Goal: Information Seeking & Learning: Learn about a topic

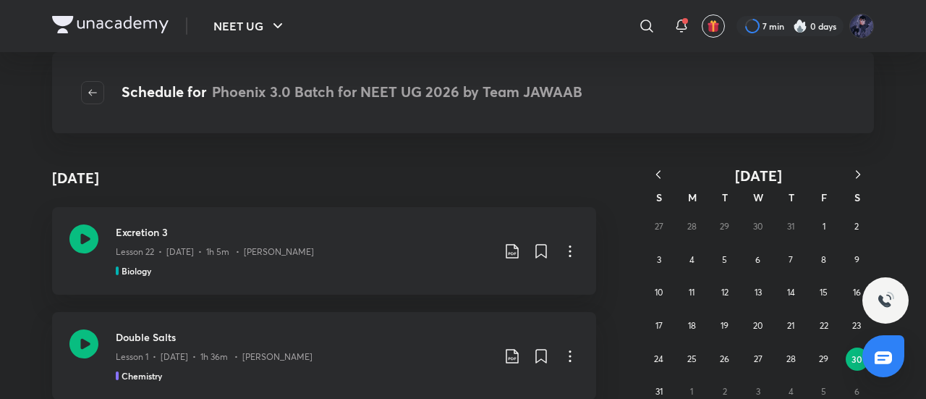
click at [667, 176] on button "button" at bounding box center [659, 175] width 32 height 18
click at [659, 173] on icon "button" at bounding box center [658, 174] width 14 height 14
click at [853, 263] on abbr "14" at bounding box center [857, 259] width 8 height 11
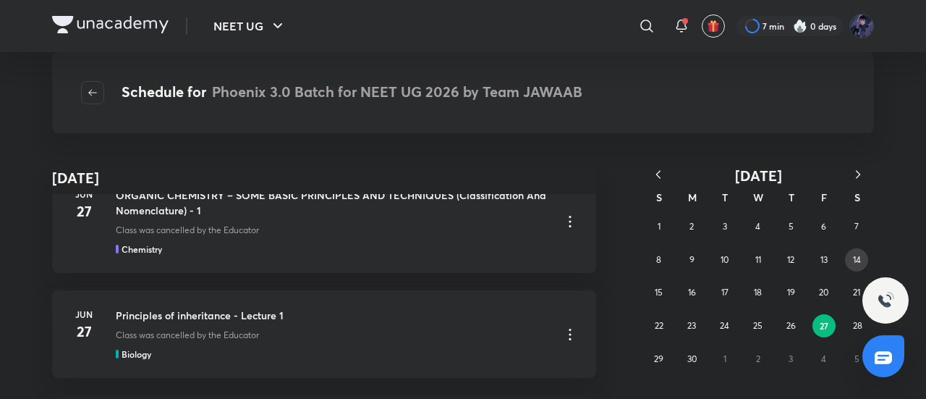
scroll to position [38, 0]
click at [853, 255] on abbr "14" at bounding box center [857, 259] width 8 height 11
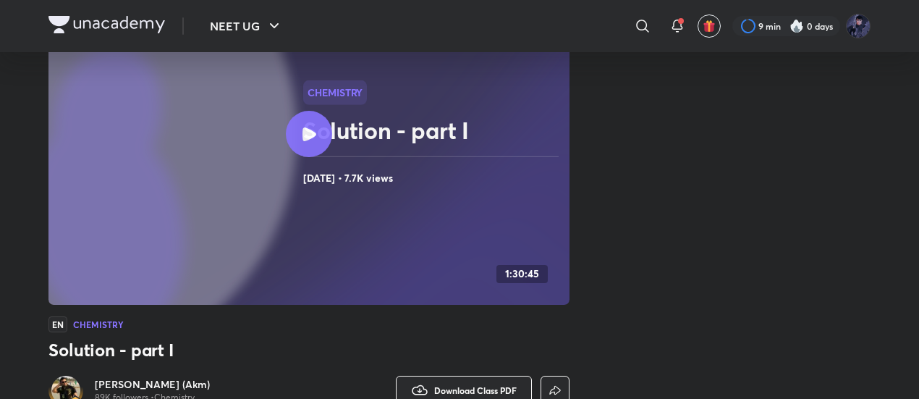
scroll to position [143, 0]
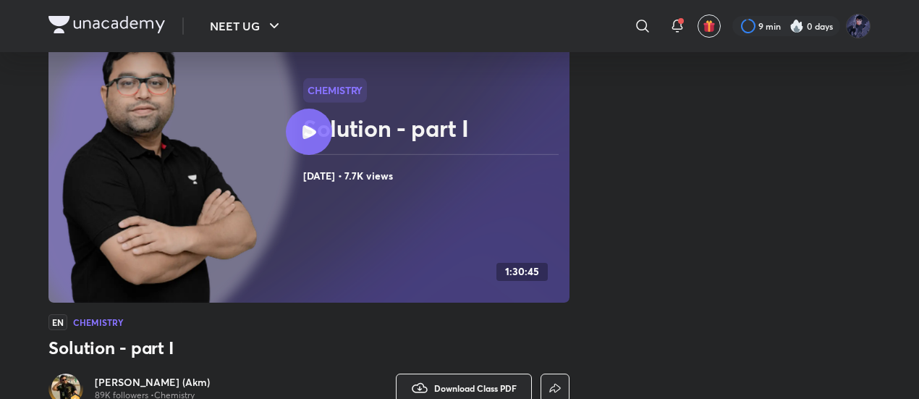
click at [142, 385] on h6 "Ajay Mishra (Akm)" at bounding box center [152, 382] width 115 height 14
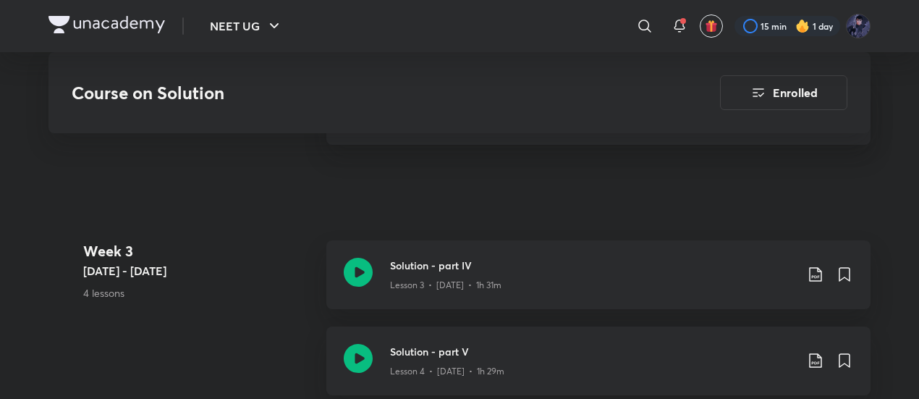
scroll to position [1068, 0]
click at [357, 258] on icon at bounding box center [358, 272] width 29 height 29
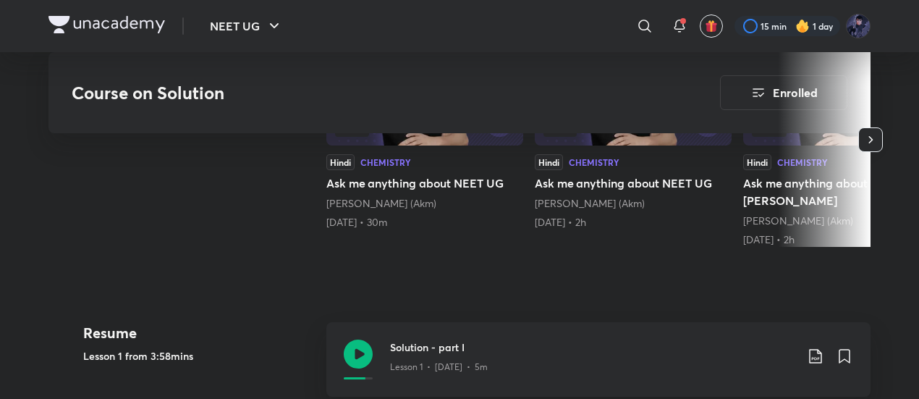
scroll to position [490, 0]
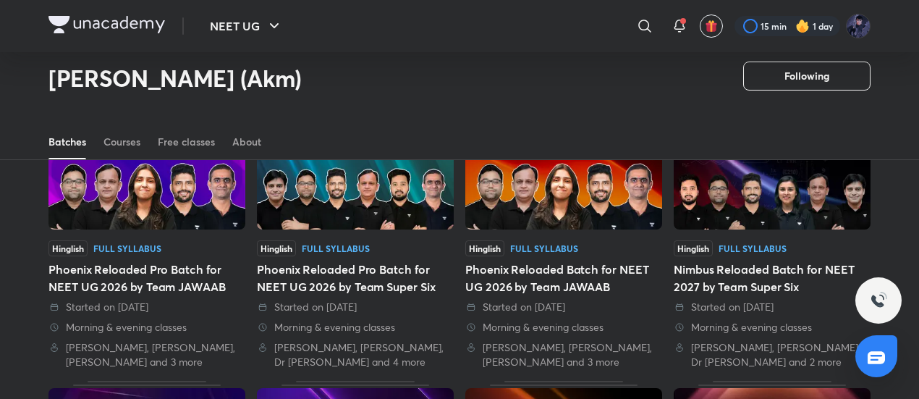
scroll to position [119, 0]
click at [370, 273] on div "Phoenix Reloaded Pro Batch for NEET UG 2026 by Team Super Six" at bounding box center [355, 278] width 197 height 35
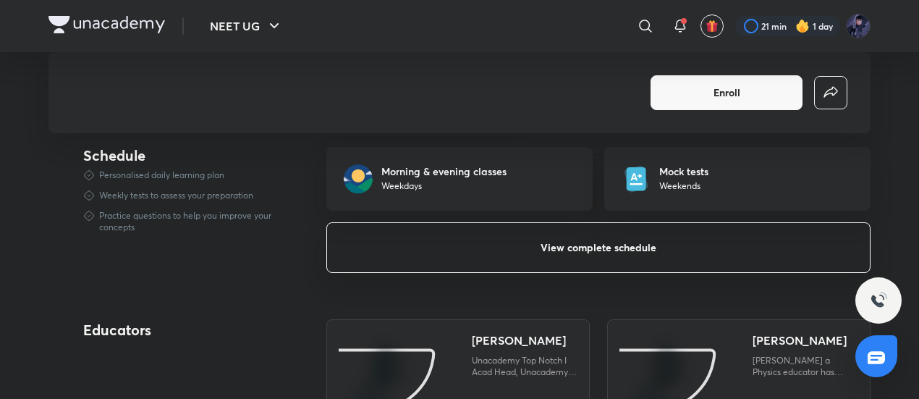
scroll to position [943, 0]
click at [504, 250] on button "View complete schedule" at bounding box center [598, 246] width 544 height 51
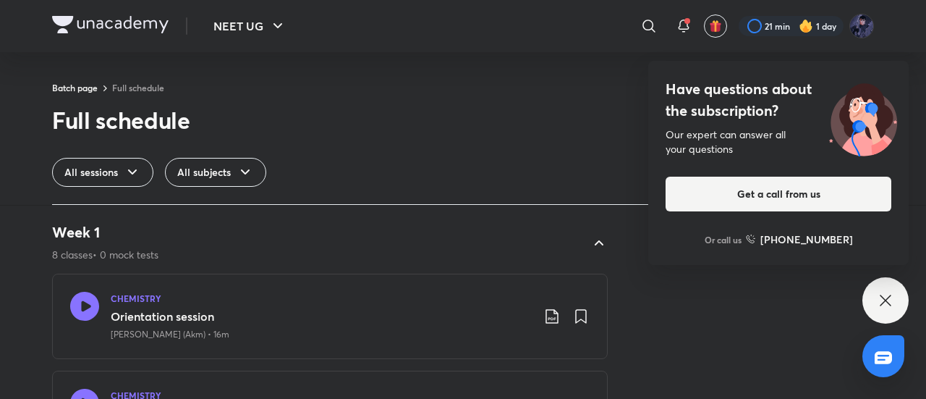
click at [889, 298] on icon at bounding box center [885, 300] width 17 height 17
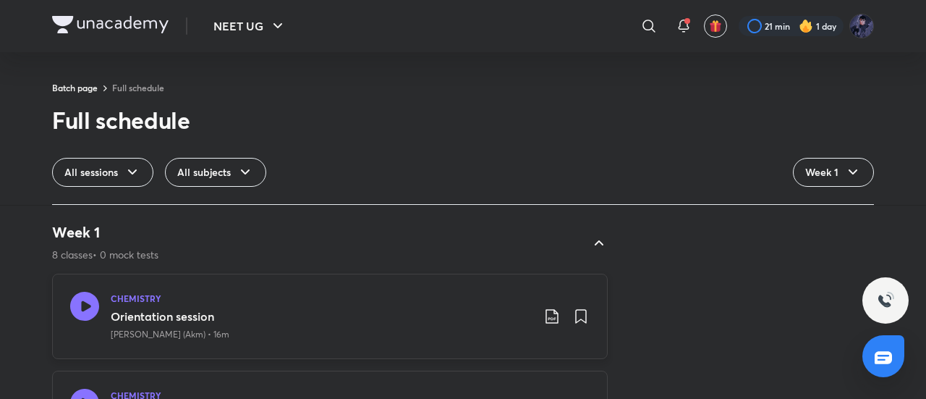
click at [80, 303] on icon at bounding box center [84, 306] width 29 height 29
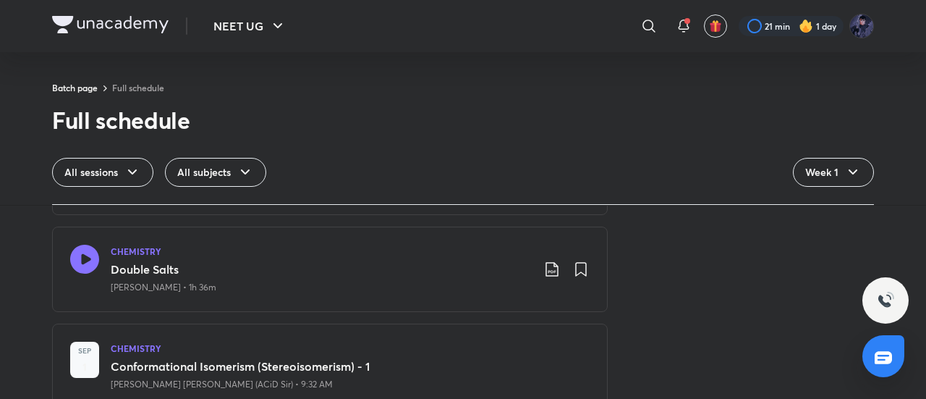
scroll to position [145, 0]
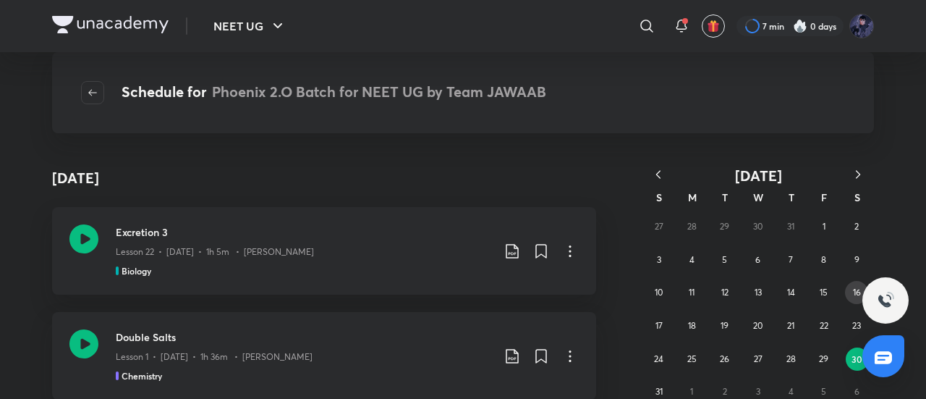
click at [849, 289] on button "16" at bounding box center [856, 292] width 23 height 23
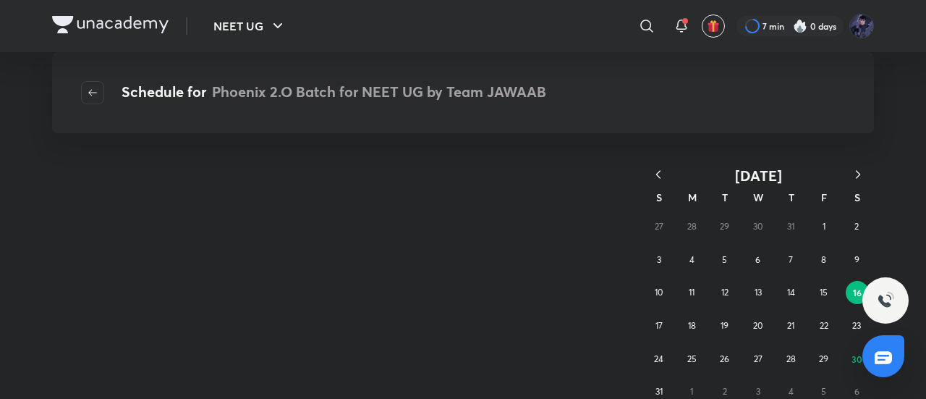
click at [663, 172] on icon "button" at bounding box center [658, 174] width 14 height 14
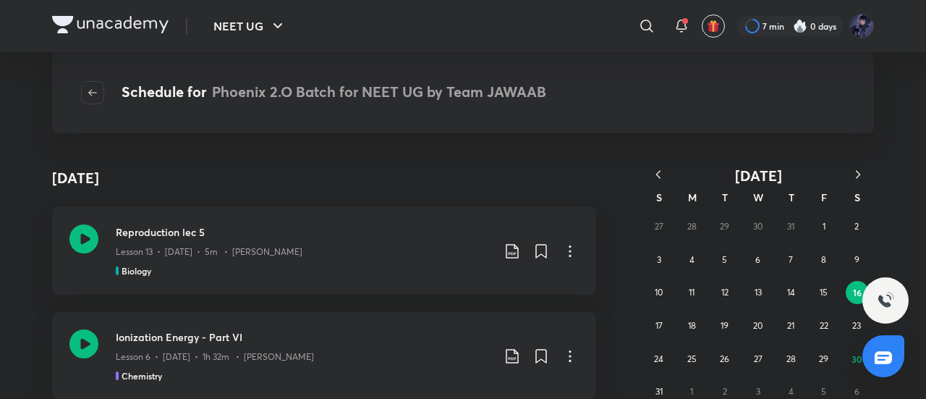
click at [663, 182] on button "button" at bounding box center [659, 175] width 32 height 18
click at [652, 171] on icon "button" at bounding box center [658, 174] width 14 height 14
click at [863, 255] on button "14" at bounding box center [856, 259] width 23 height 23
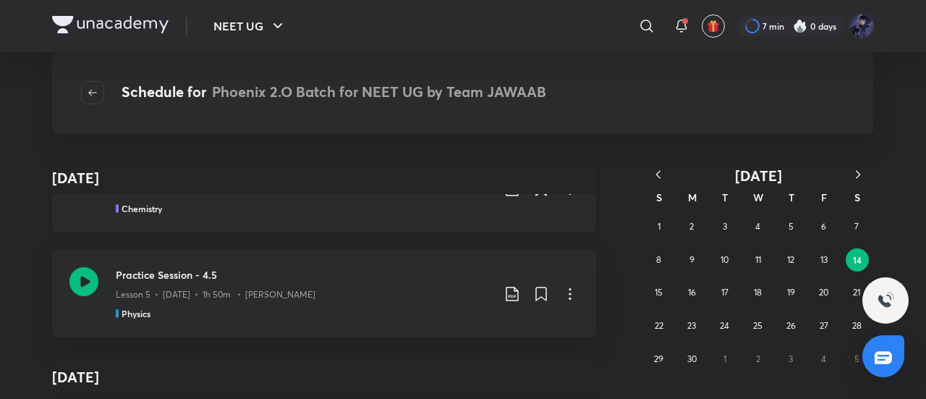
scroll to position [274, 0]
click at [726, 330] on abbr "24" at bounding box center [724, 325] width 9 height 11
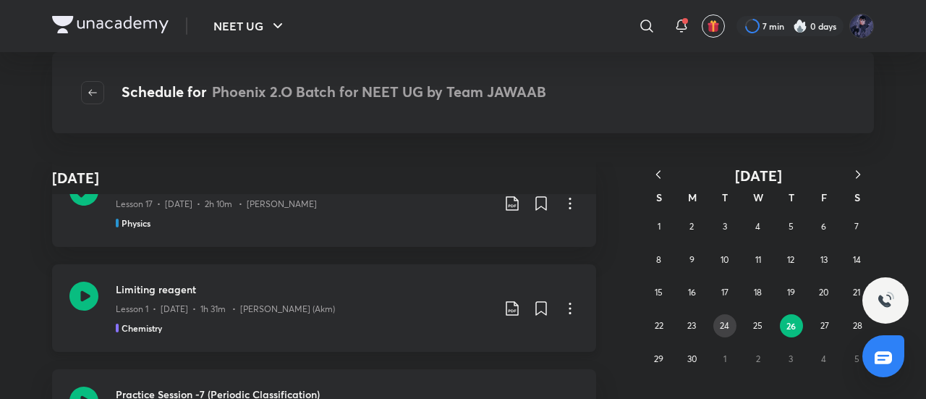
scroll to position [2901, 0]
click at [562, 305] on icon at bounding box center [570, 308] width 17 height 17
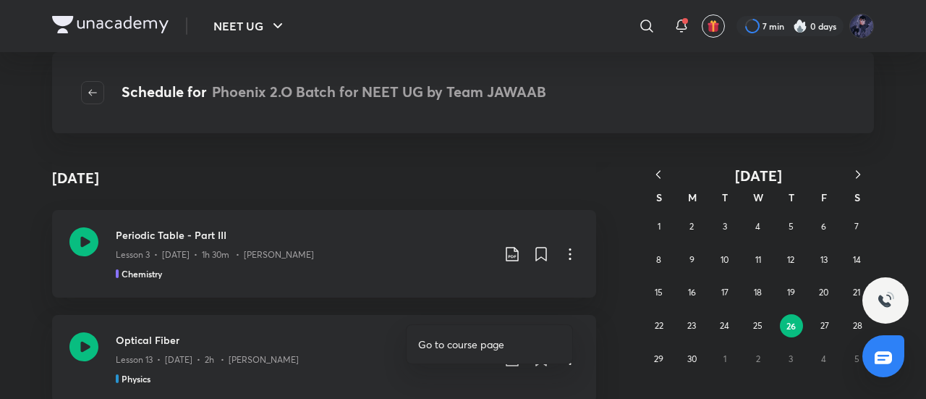
scroll to position [4743, 0]
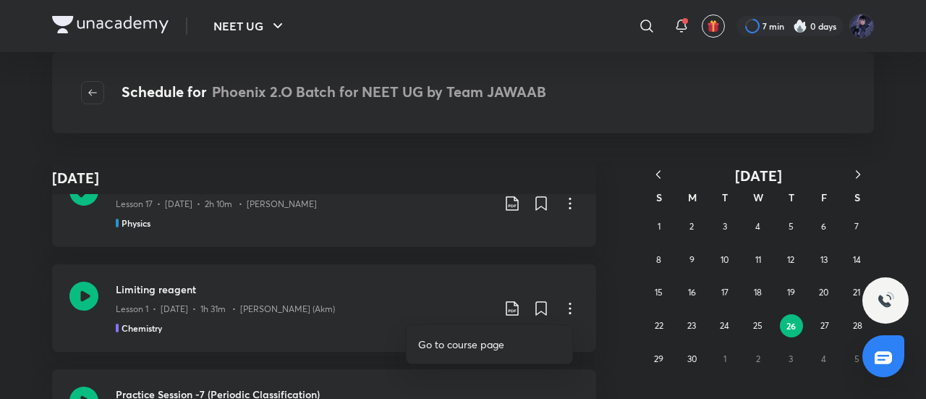
click at [15, 310] on div at bounding box center [463, 199] width 926 height 399
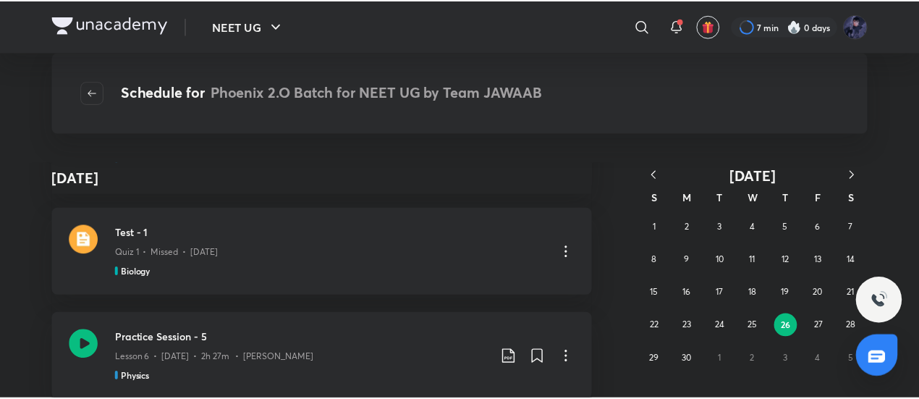
scroll to position [25050, 0]
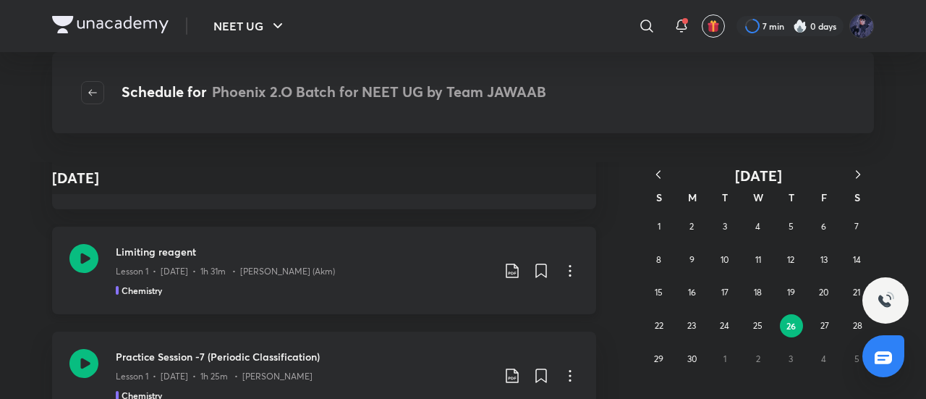
click at [562, 264] on icon at bounding box center [570, 270] width 17 height 17
click at [520, 303] on li "Go to course page" at bounding box center [490, 306] width 166 height 27
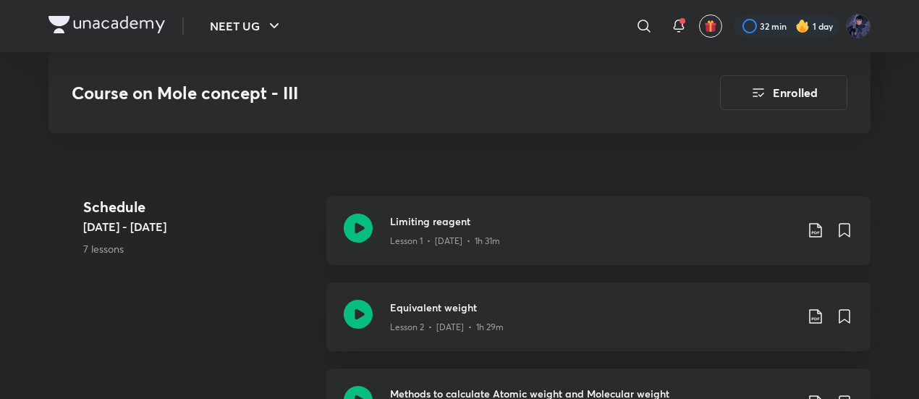
scroll to position [770, 0]
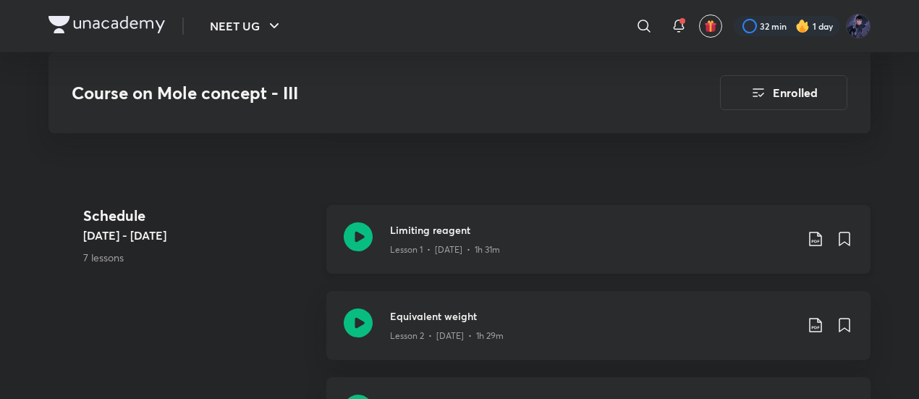
click at [355, 222] on icon at bounding box center [358, 236] width 29 height 29
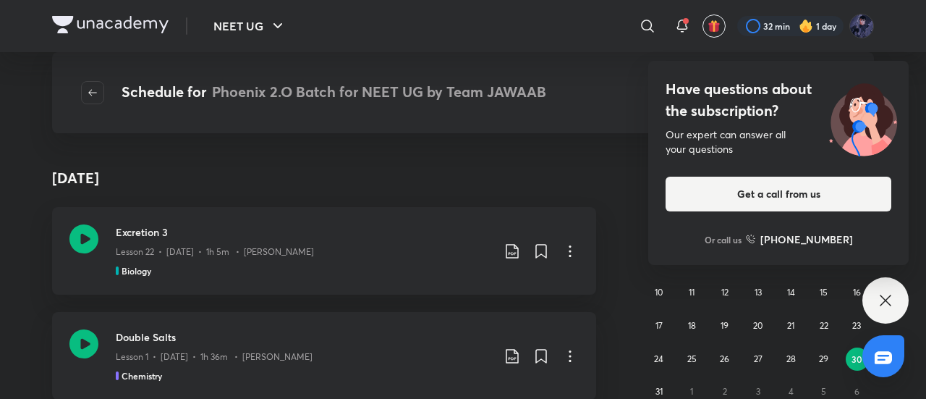
click at [876, 303] on div "Have questions about the subscription? Our expert can answer all your questions…" at bounding box center [886, 300] width 46 height 46
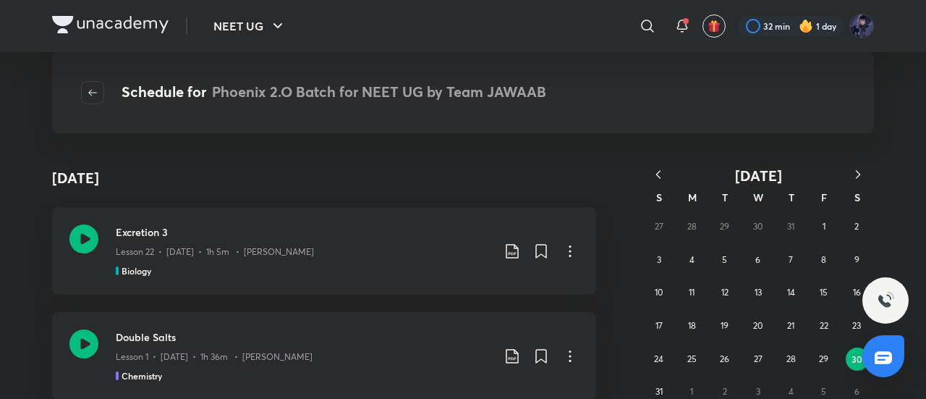
click at [664, 180] on icon "button" at bounding box center [658, 174] width 14 height 14
click at [855, 326] on abbr "28" at bounding box center [857, 325] width 9 height 11
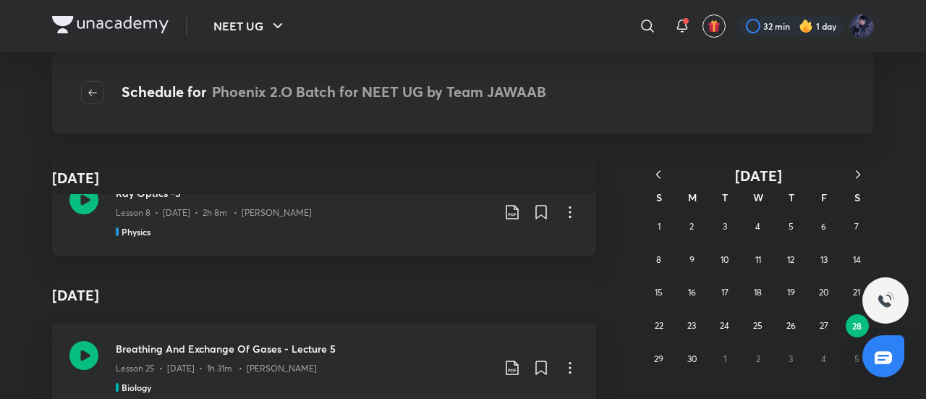
scroll to position [5671, 0]
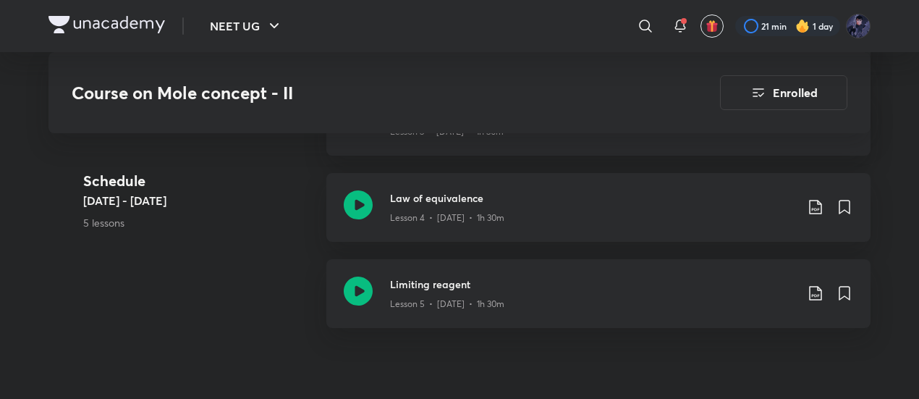
scroll to position [1061, 0]
click at [357, 276] on icon at bounding box center [358, 290] width 29 height 29
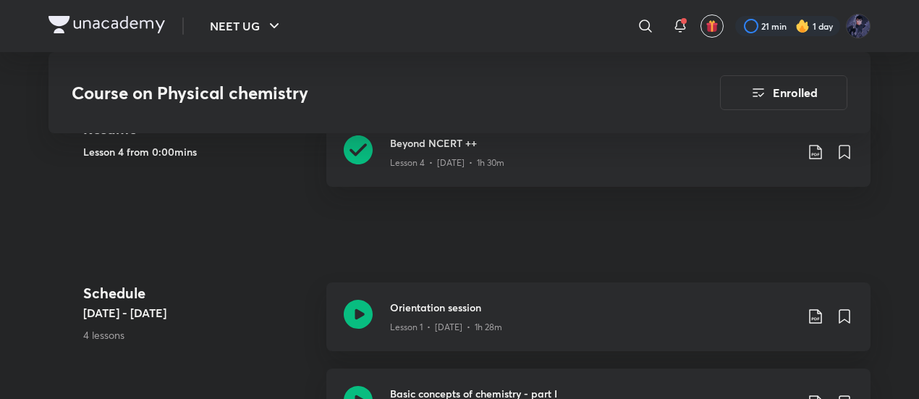
scroll to position [693, 0]
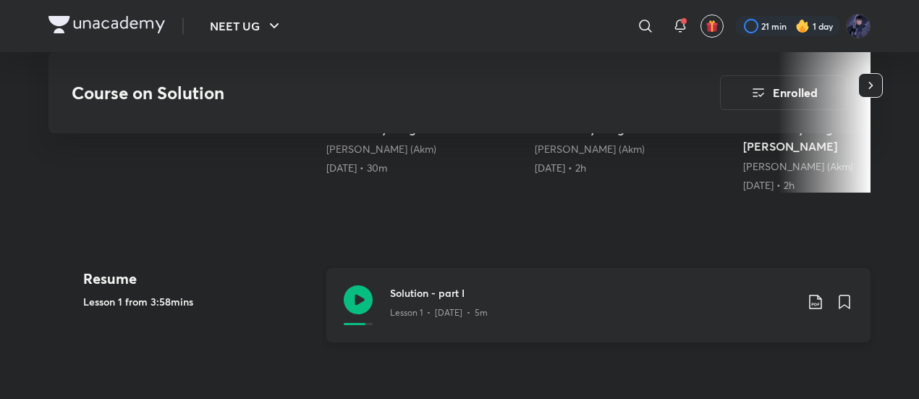
scroll to position [542, 0]
click at [365, 286] on icon at bounding box center [358, 300] width 29 height 29
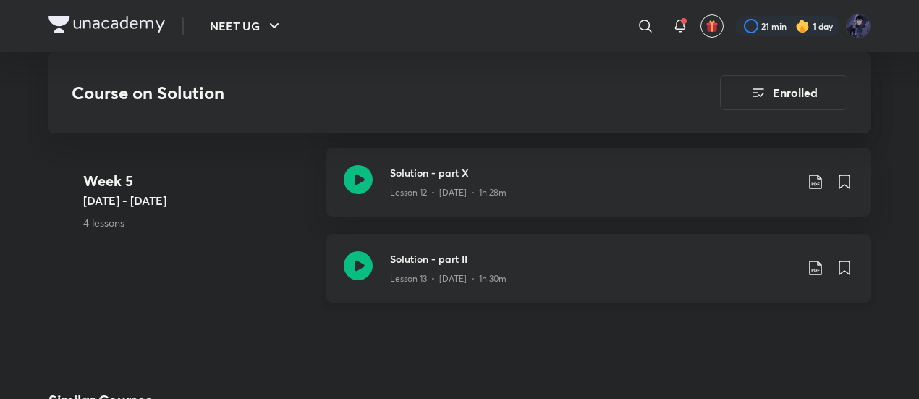
scroll to position [2093, 0]
click at [372, 255] on icon at bounding box center [358, 266] width 29 height 29
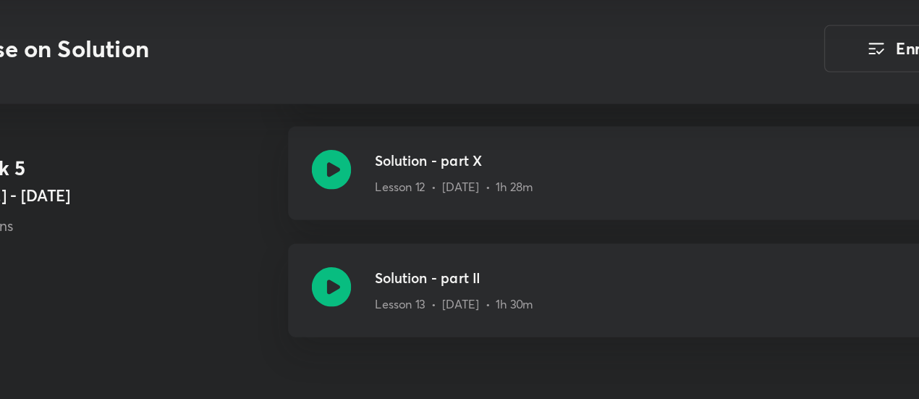
scroll to position [2092, 0]
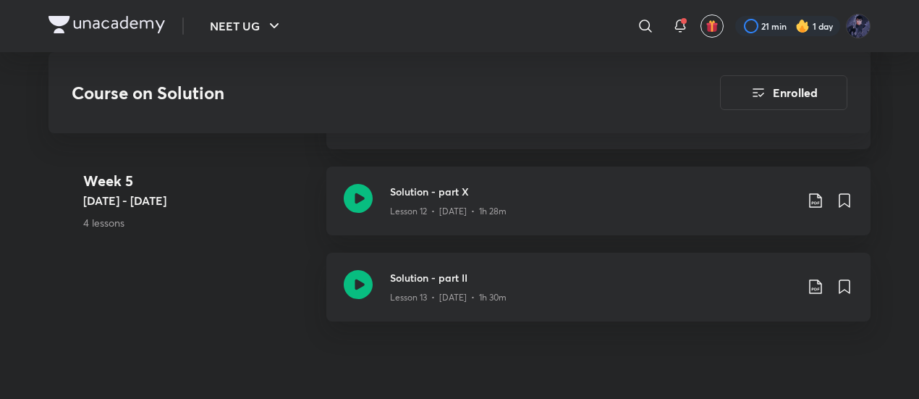
scroll to position [2074, 0]
click at [386, 263] on div "Solution - part II Lesson 13 • Jul 27 • 1h 30m" at bounding box center [598, 287] width 544 height 69
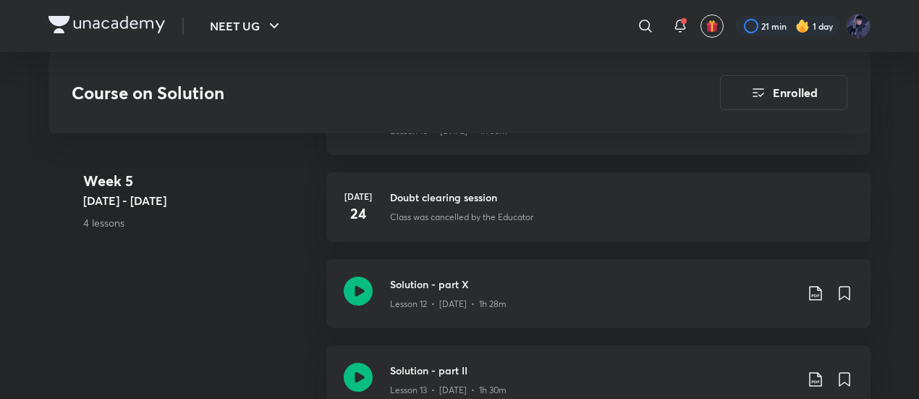
scroll to position [1979, 0]
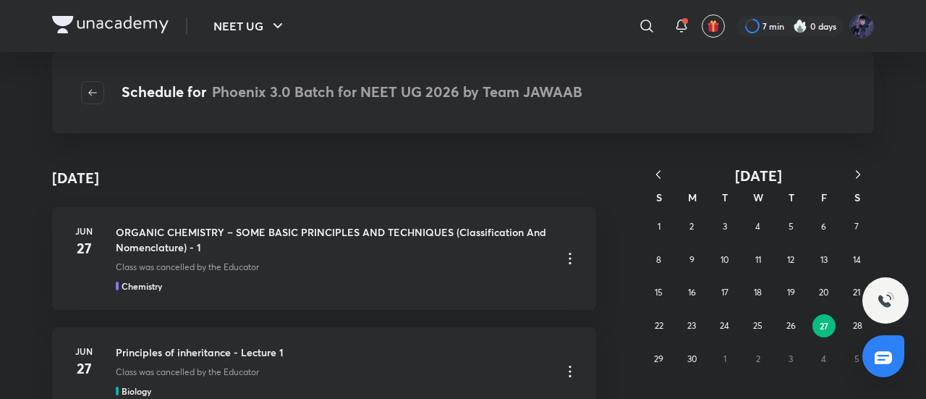
click at [659, 182] on button "button" at bounding box center [659, 175] width 32 height 18
click at [858, 173] on icon "button" at bounding box center [858, 174] width 4 height 8
click at [796, 321] on button "26" at bounding box center [790, 325] width 23 height 23
click at [790, 328] on abbr "26" at bounding box center [791, 325] width 9 height 11
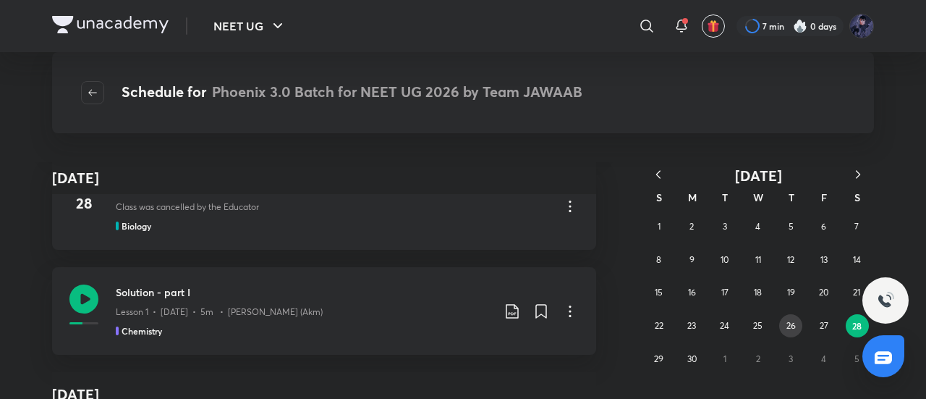
scroll to position [425, 0]
click at [682, 329] on button "23" at bounding box center [691, 325] width 23 height 23
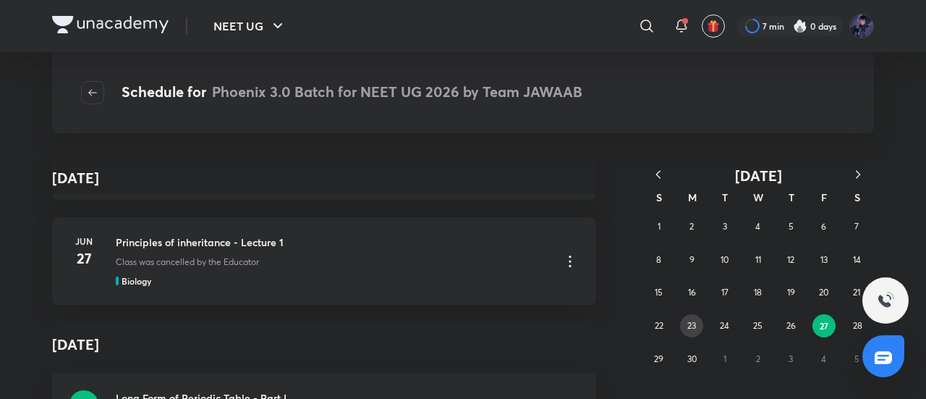
scroll to position [110, 0]
click at [792, 286] on button "19" at bounding box center [790, 292] width 23 height 23
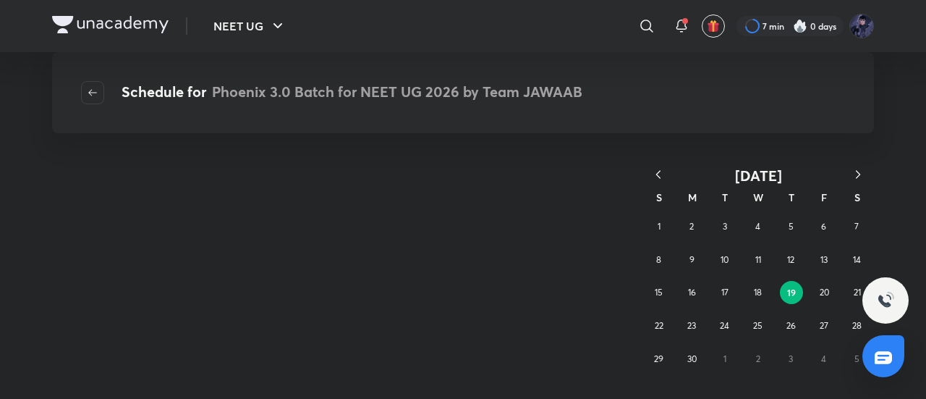
scroll to position [0, 0]
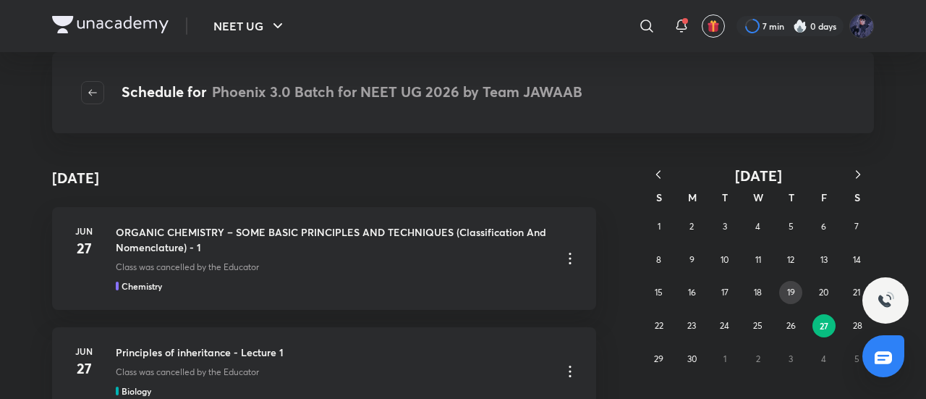
click at [787, 292] on abbr "19" at bounding box center [791, 292] width 8 height 11
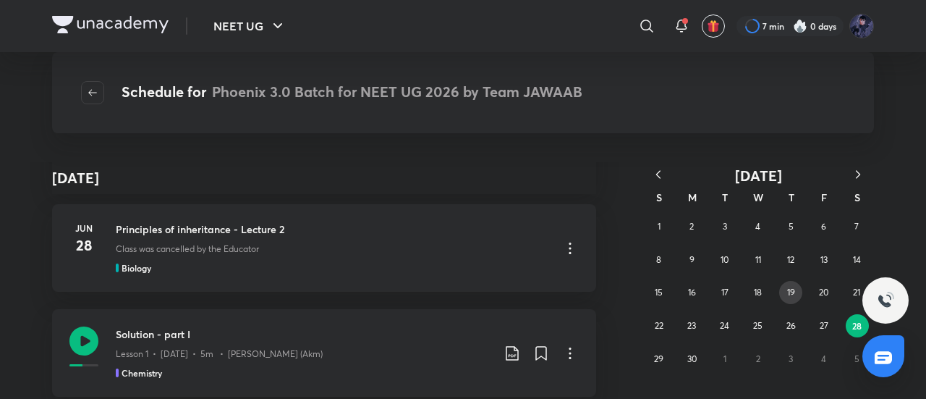
scroll to position [391, 0]
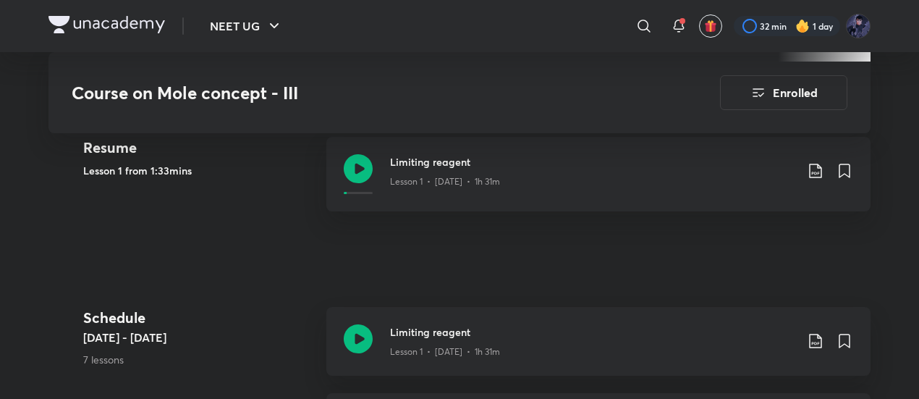
scroll to position [712, 0]
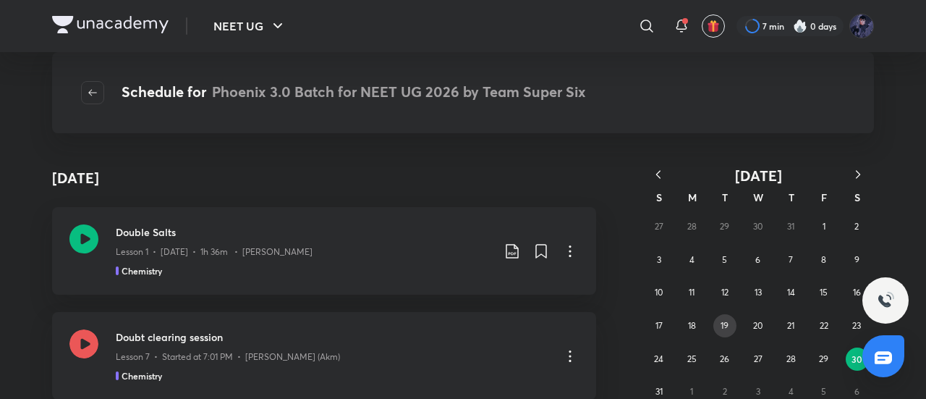
click at [730, 318] on button "19" at bounding box center [725, 325] width 23 height 23
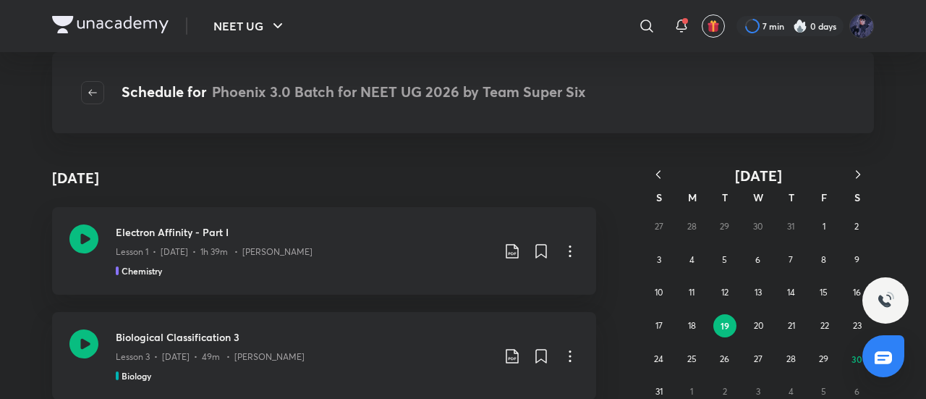
click at [644, 179] on button "button" at bounding box center [659, 175] width 32 height 18
click at [662, 177] on icon "button" at bounding box center [658, 174] width 14 height 14
click at [863, 174] on icon "button" at bounding box center [858, 174] width 14 height 14
click at [848, 296] on button "19" at bounding box center [856, 292] width 23 height 23
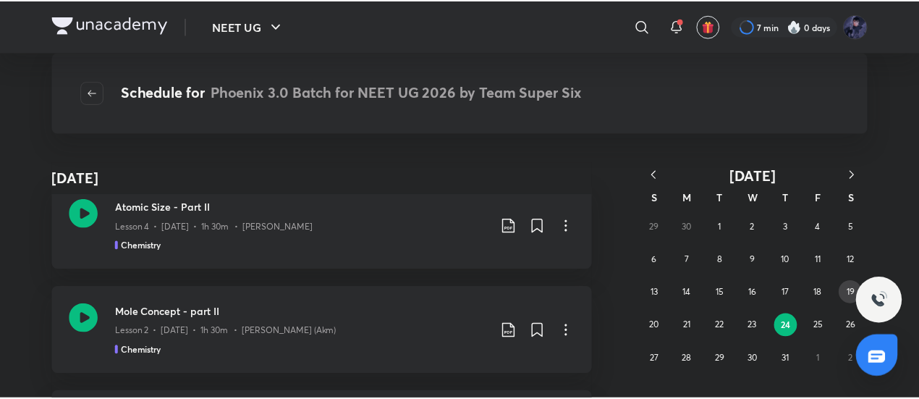
scroll to position [2106, 0]
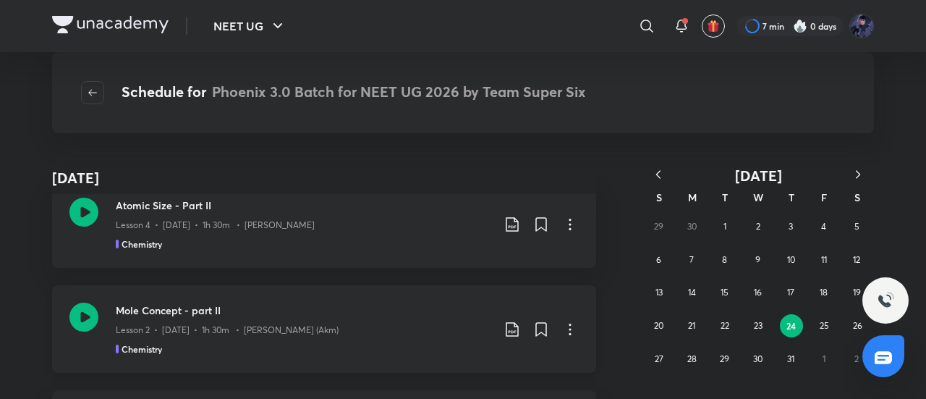
click at [568, 325] on icon at bounding box center [570, 329] width 17 height 17
drag, startPoint x: 567, startPoint y: 325, endPoint x: 565, endPoint y: 335, distance: 10.5
click at [565, 335] on div at bounding box center [463, 199] width 926 height 399
click at [569, 329] on icon at bounding box center [570, 330] width 2 height 12
click at [504, 361] on li "Go to course page" at bounding box center [490, 365] width 166 height 27
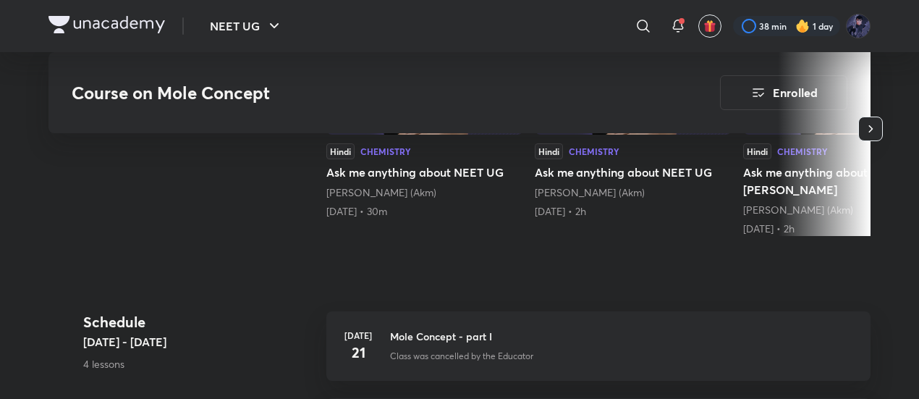
scroll to position [535, 0]
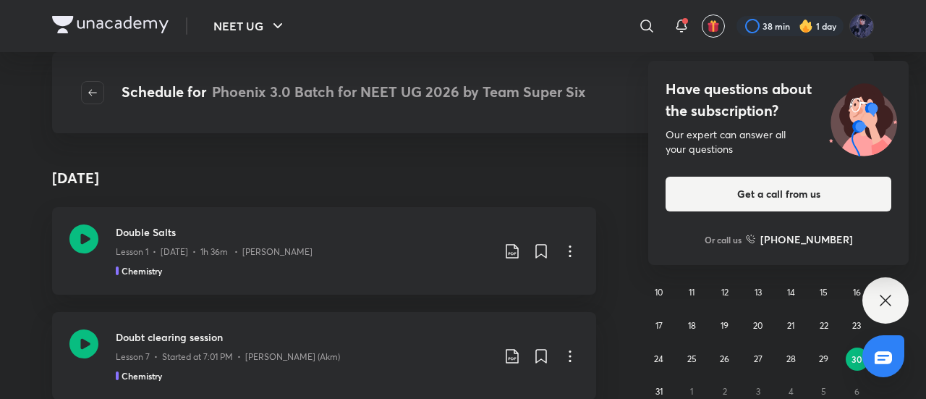
click at [878, 287] on div "Have questions about the subscription? Our expert can answer all your questions…" at bounding box center [886, 300] width 46 height 46
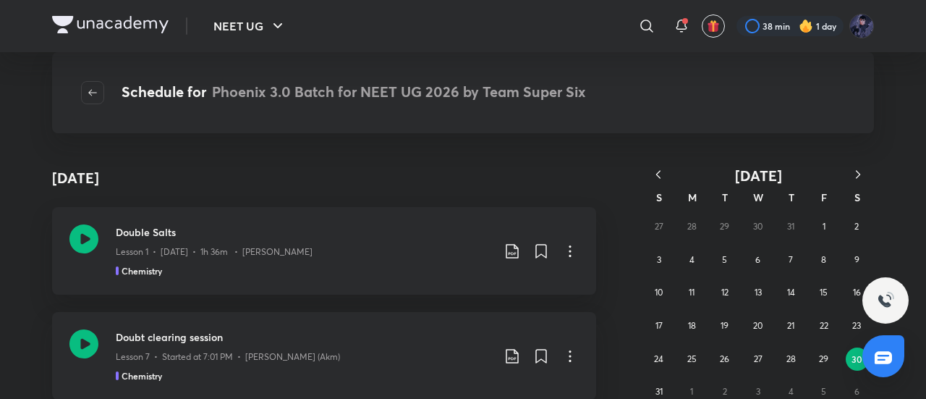
click at [659, 170] on icon "button" at bounding box center [658, 174] width 14 height 14
click at [690, 322] on abbr "21" at bounding box center [691, 325] width 7 height 11
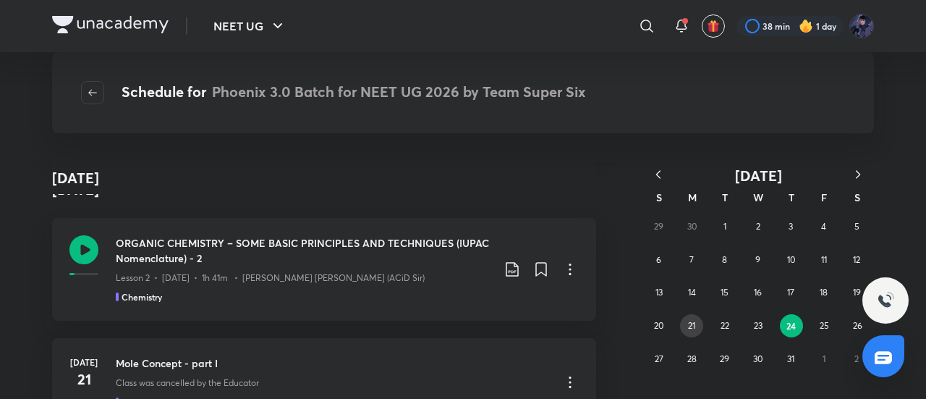
scroll to position [3161, 0]
